Goal: Transaction & Acquisition: Purchase product/service

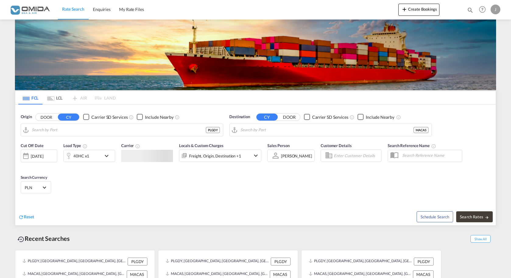
type input "[GEOGRAPHIC_DATA], PLGDY"
type input "[GEOGRAPHIC_DATA], MACAS"
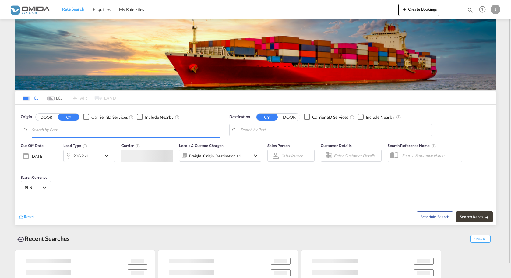
type input "[GEOGRAPHIC_DATA], PLGDY"
type input "[GEOGRAPHIC_DATA], MACAS"
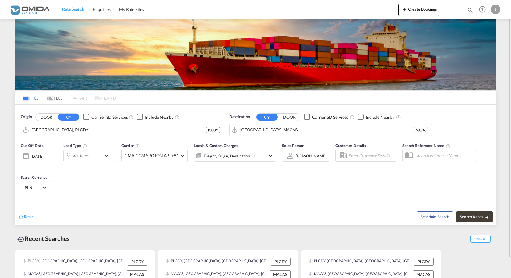
click at [95, 160] on div "40HC x1" at bounding box center [83, 156] width 38 height 12
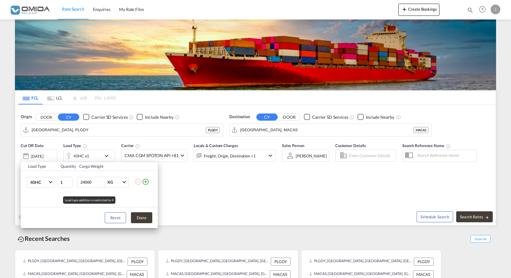
click at [93, 156] on div "Load Type Quantity Cargo Weight 40HC 20GP 40GP 40HC 45HC 20RE 40RE 40HR 20OT 40…" at bounding box center [255, 139] width 511 height 278
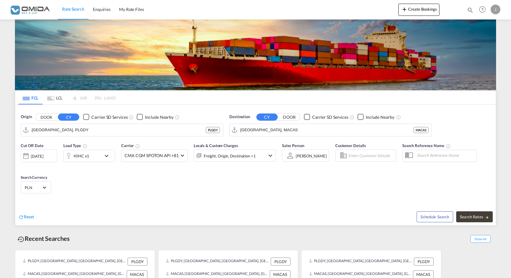
click at [93, 156] on div "40HC x1" at bounding box center [83, 156] width 38 height 12
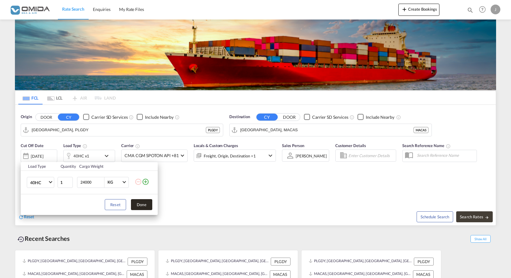
click at [149, 209] on button "Done" at bounding box center [141, 204] width 21 height 11
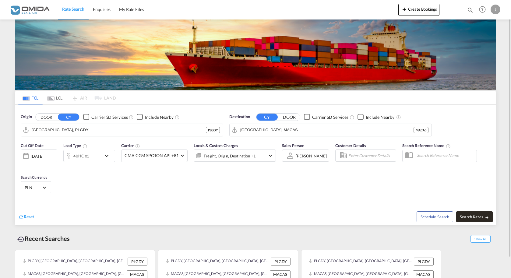
click at [475, 217] on span "Search Rates" at bounding box center [474, 216] width 29 height 5
type input "PLGDY to MACAS / 3 Sep 2025"
